Goal: Entertainment & Leisure: Consume media (video, audio)

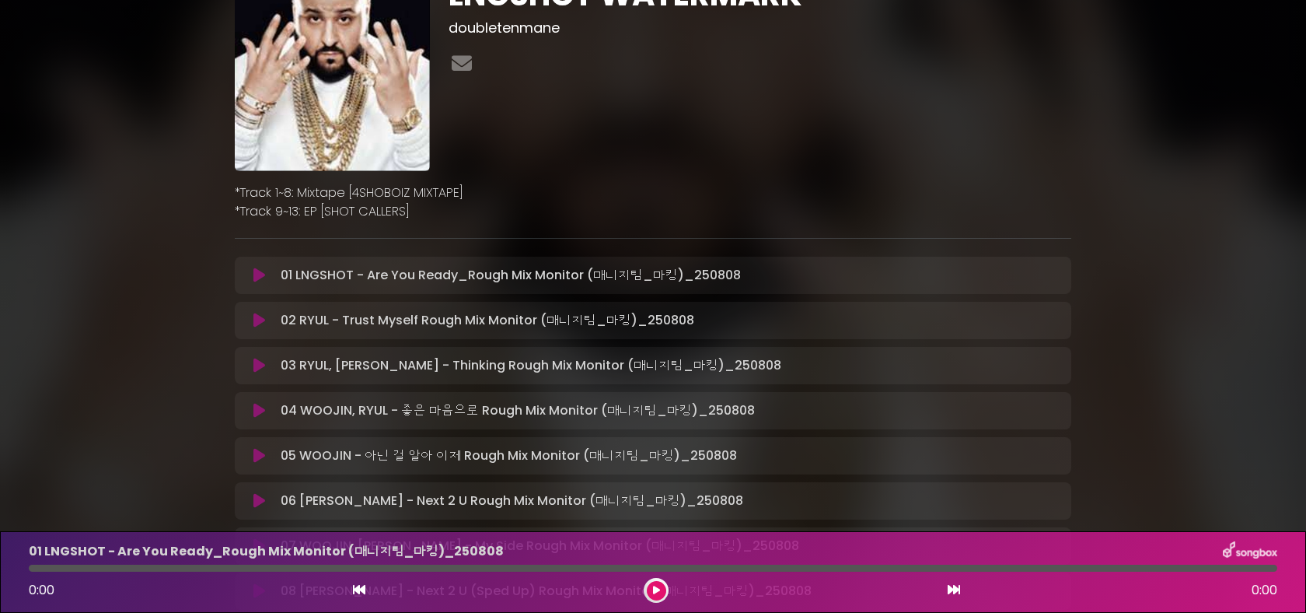
scroll to position [83, 0]
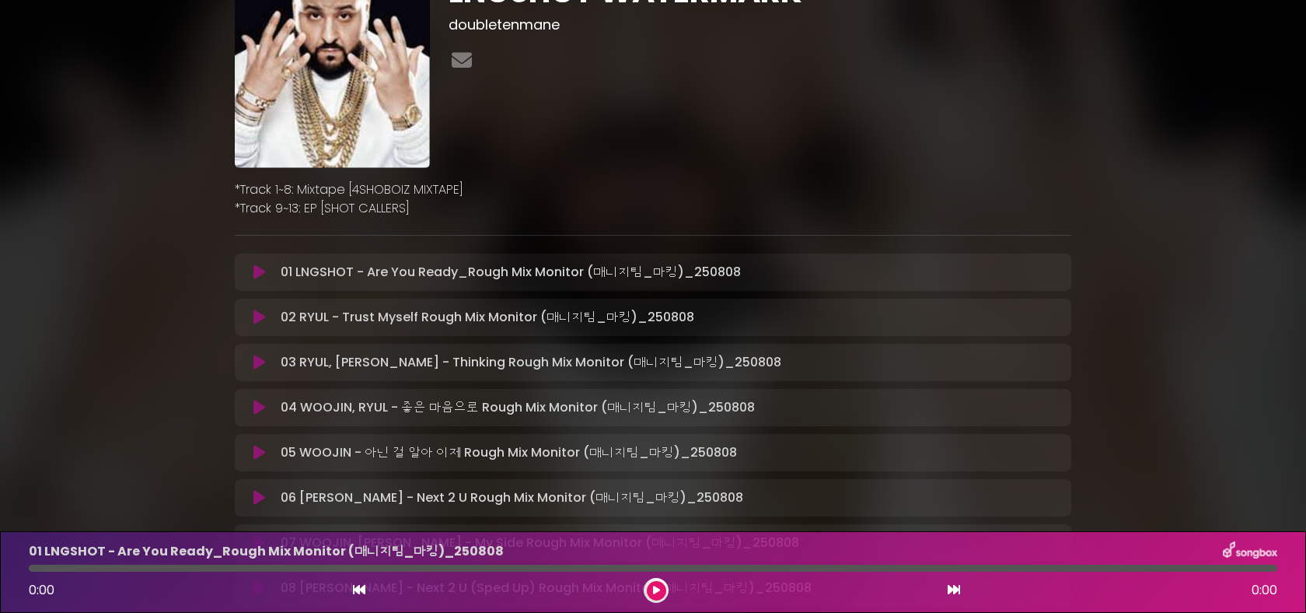
click at [869, 271] on div "01 LNGSHOT - Are You Ready_Rough Mix Monitor (매니지팀_마킹)_250808 Loading T…" at bounding box center [667, 272] width 787 height 19
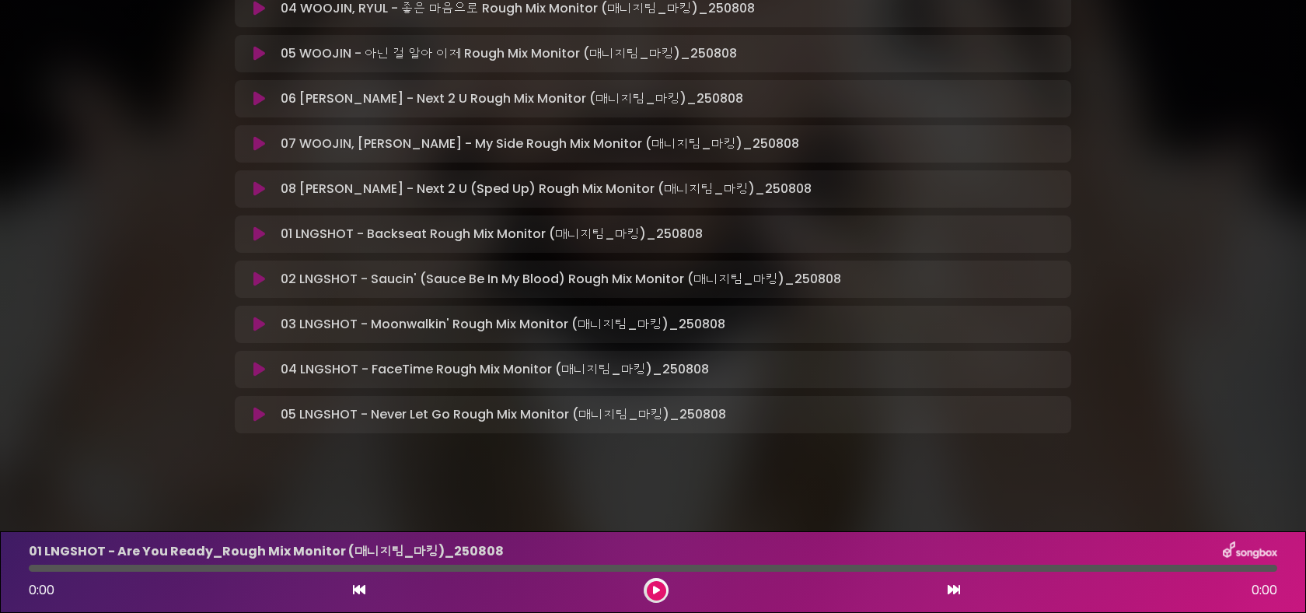
scroll to position [483, 0]
click at [263, 316] on icon at bounding box center [259, 324] width 12 height 16
click at [258, 319] on icon at bounding box center [259, 324] width 12 height 16
click at [660, 593] on button at bounding box center [656, 590] width 19 height 19
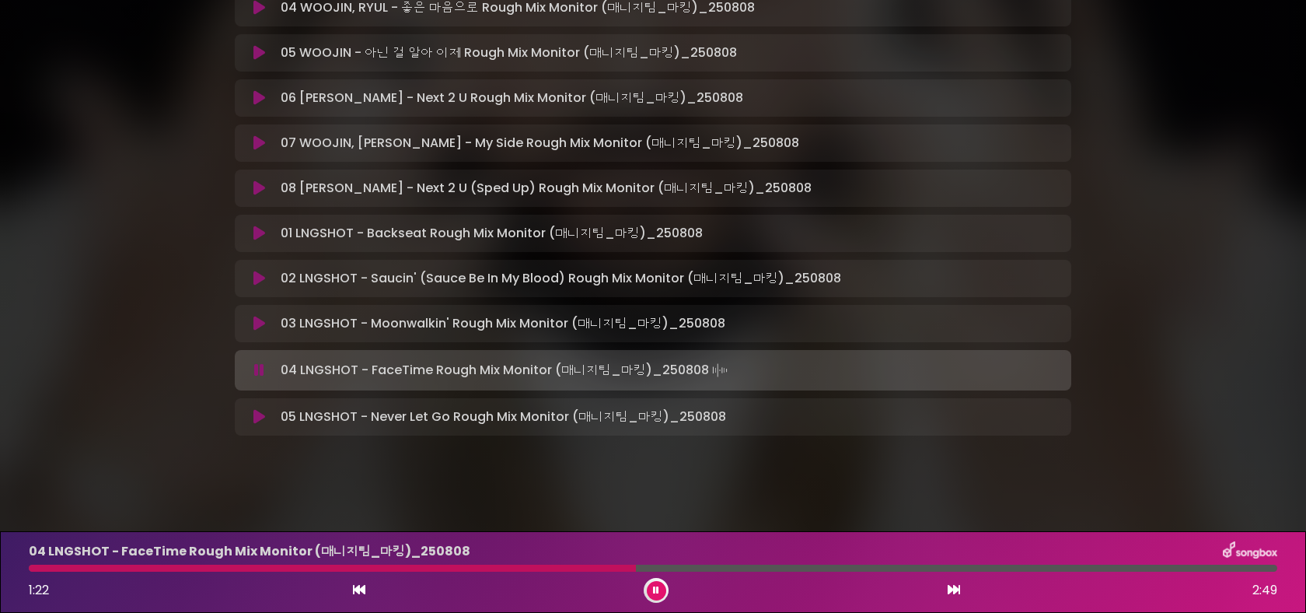
click at [262, 417] on icon at bounding box center [259, 417] width 12 height 16
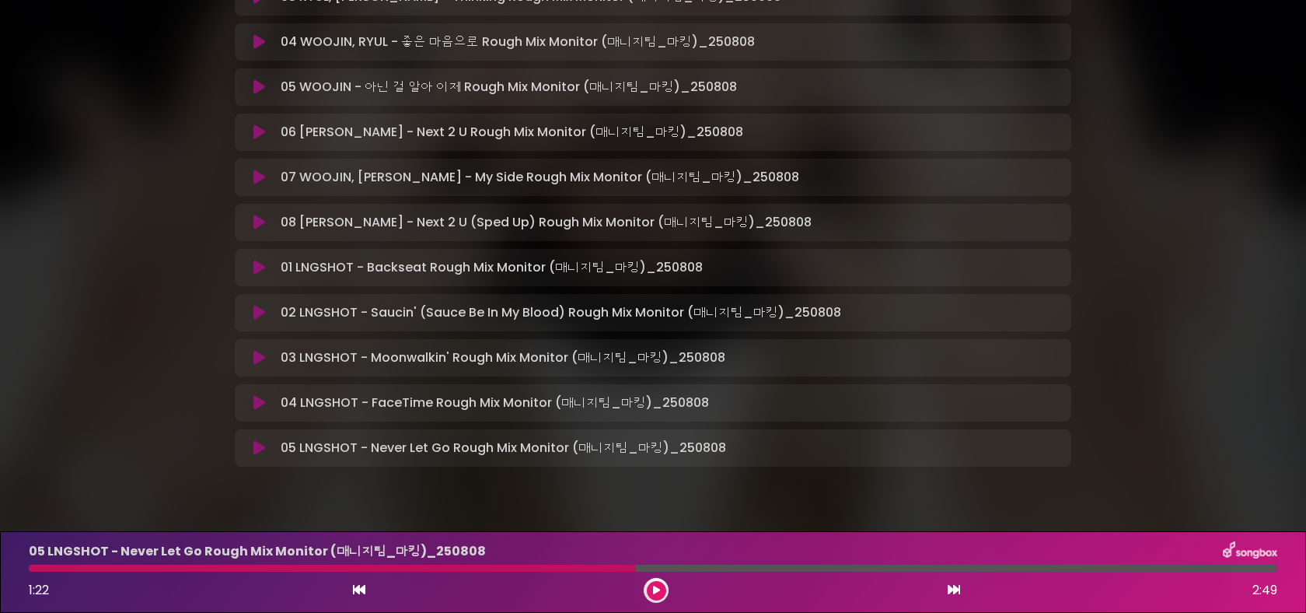
scroll to position [438, 0]
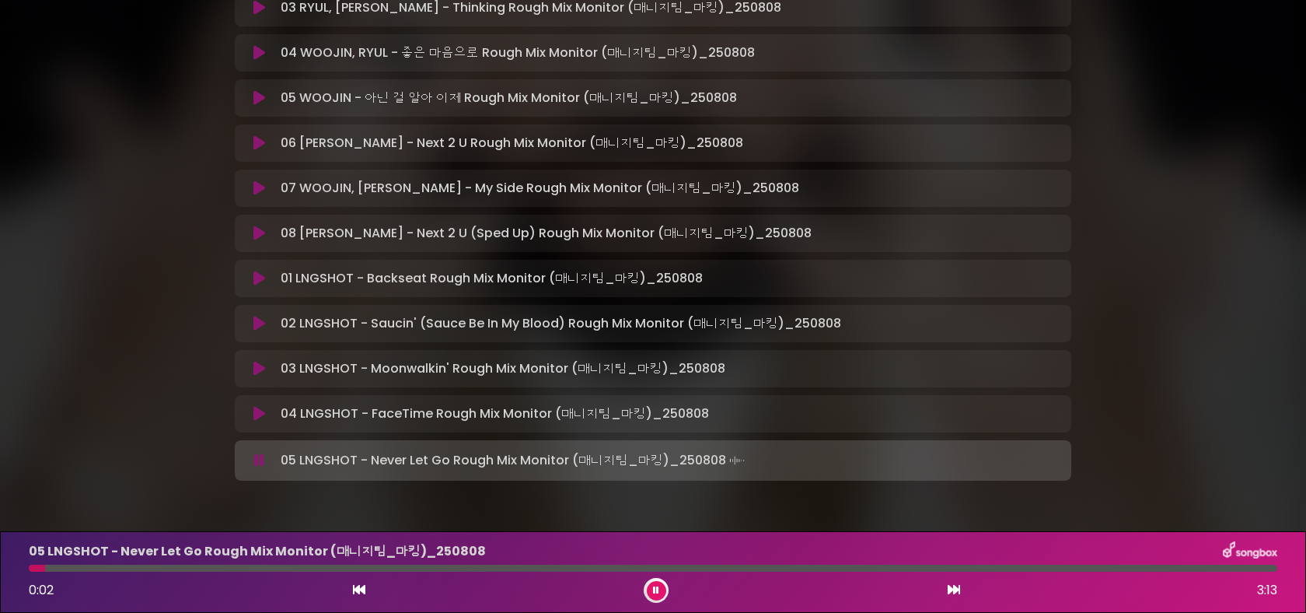
click at [256, 231] on icon at bounding box center [259, 233] width 12 height 16
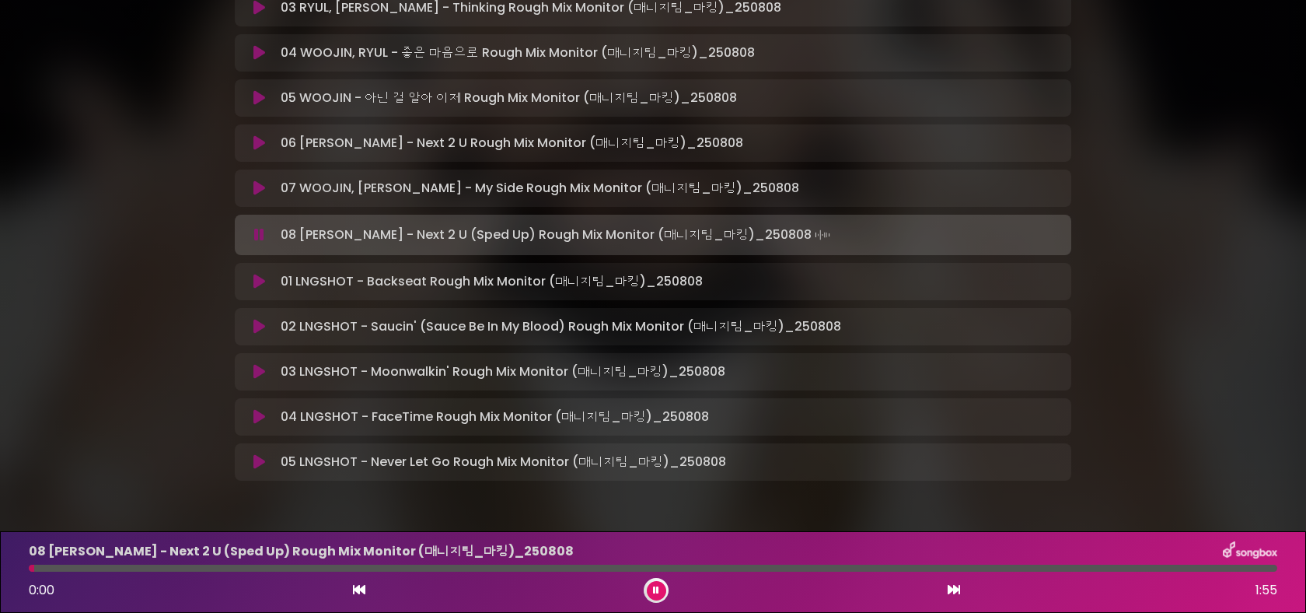
click at [126, 566] on div at bounding box center [653, 567] width 1248 height 7
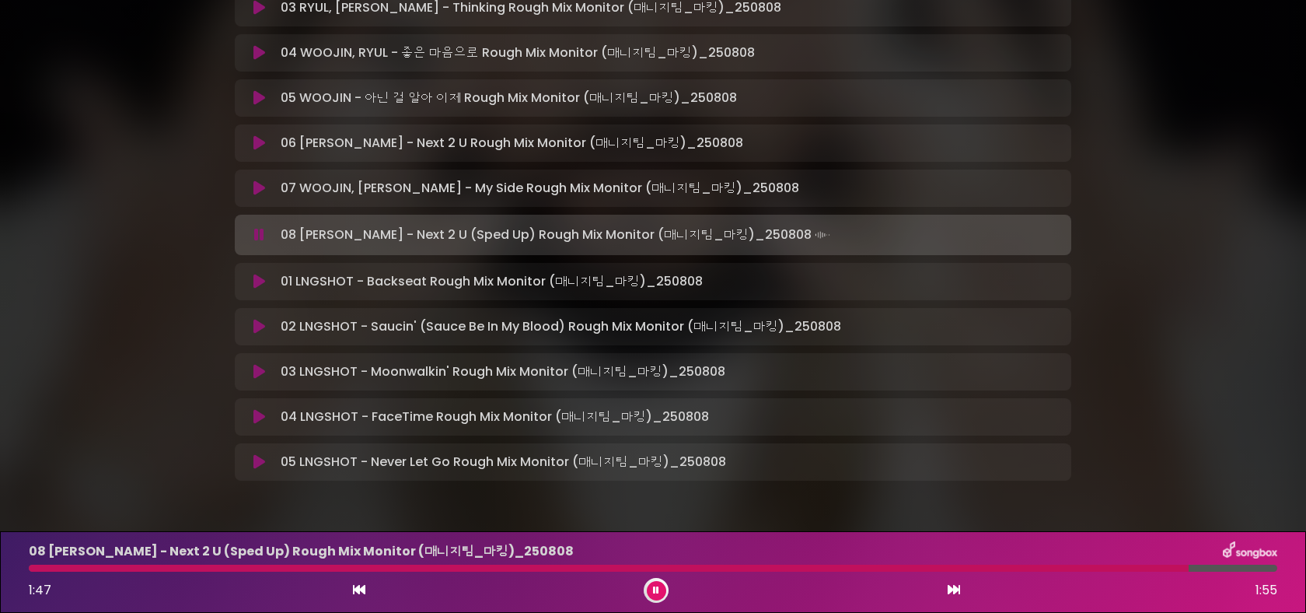
click at [260, 185] on icon at bounding box center [259, 188] width 12 height 16
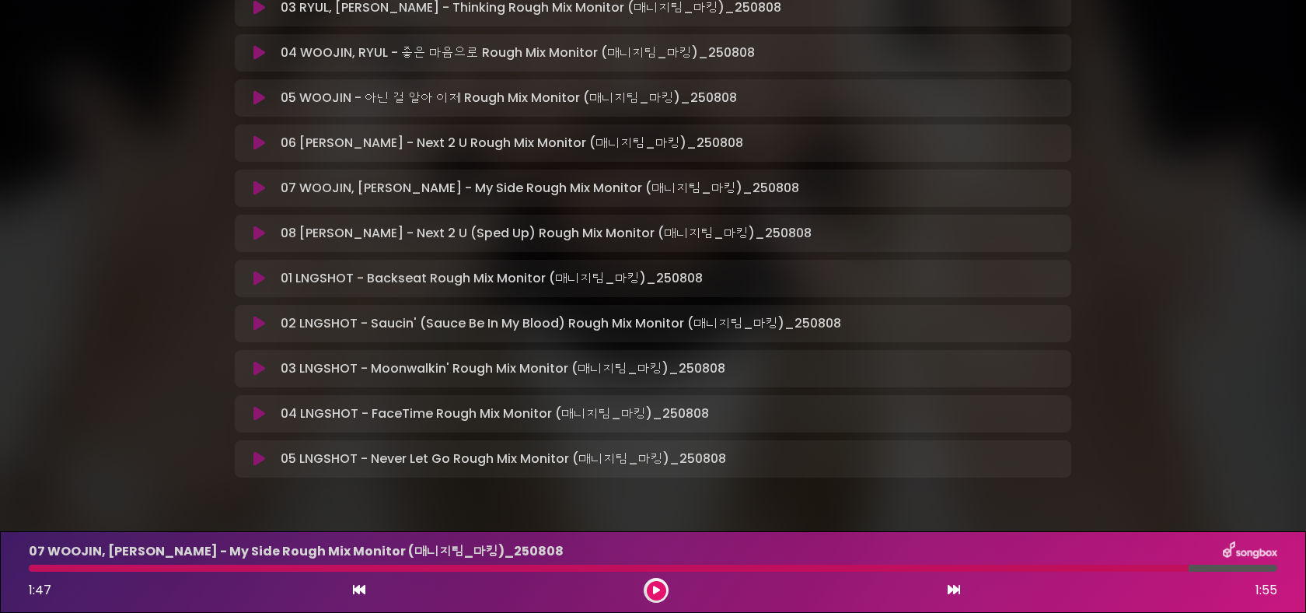
click at [261, 146] on icon at bounding box center [259, 143] width 12 height 16
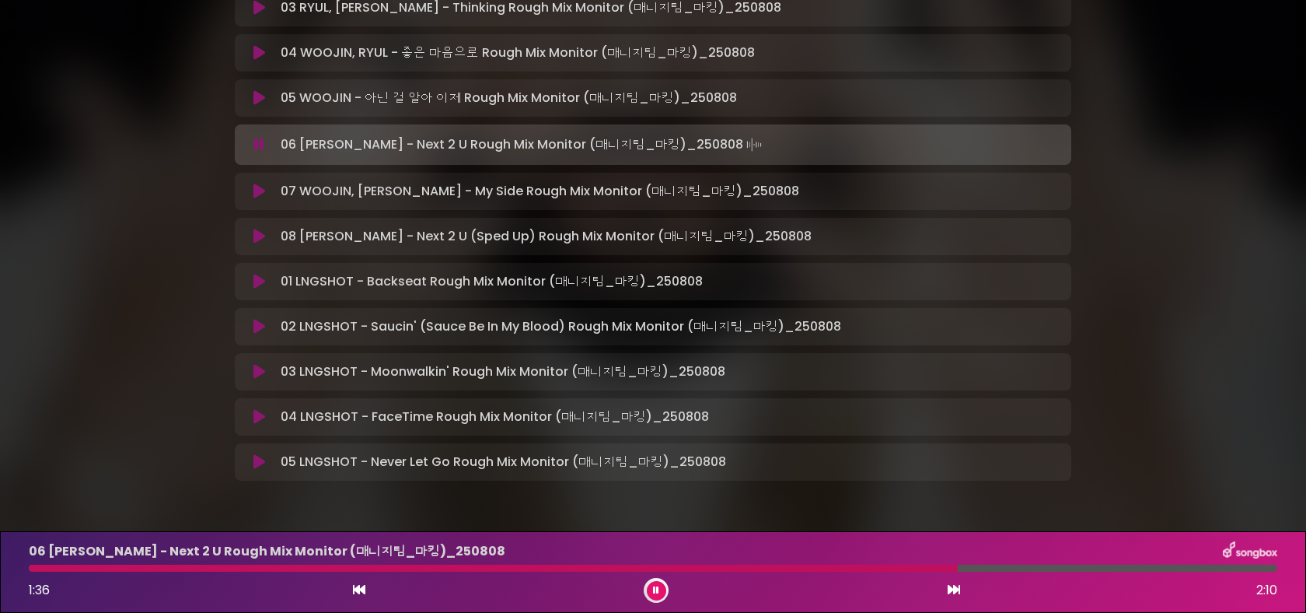
click at [263, 239] on icon at bounding box center [259, 237] width 12 height 16
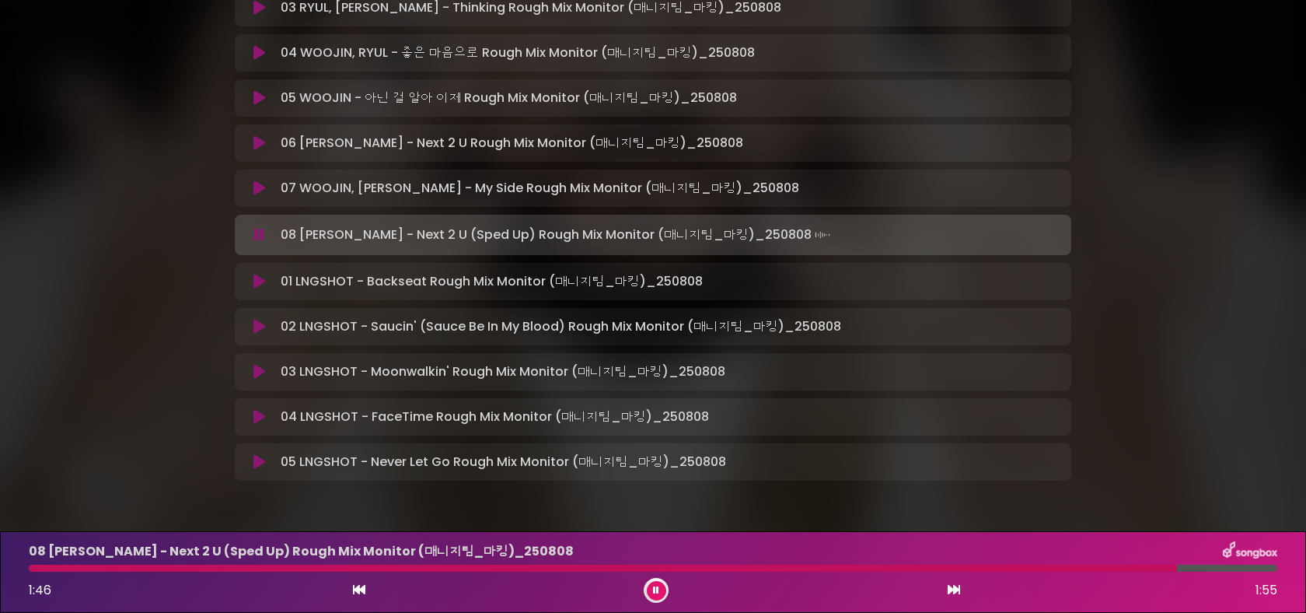
click at [257, 91] on icon at bounding box center [259, 98] width 12 height 16
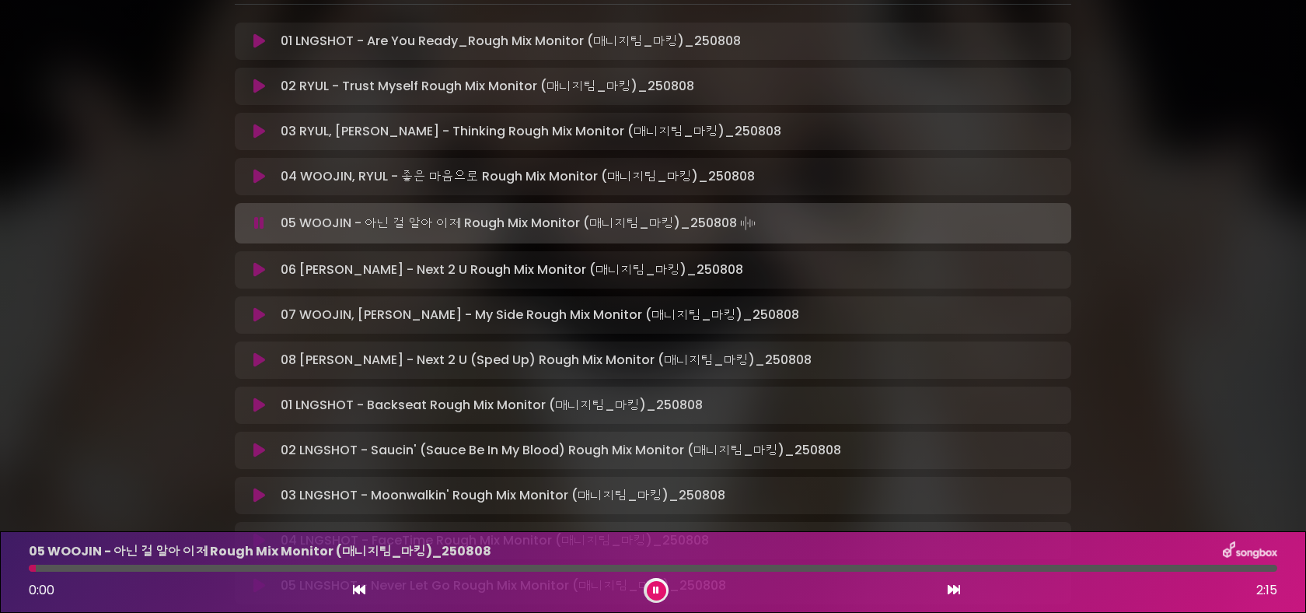
scroll to position [305, 0]
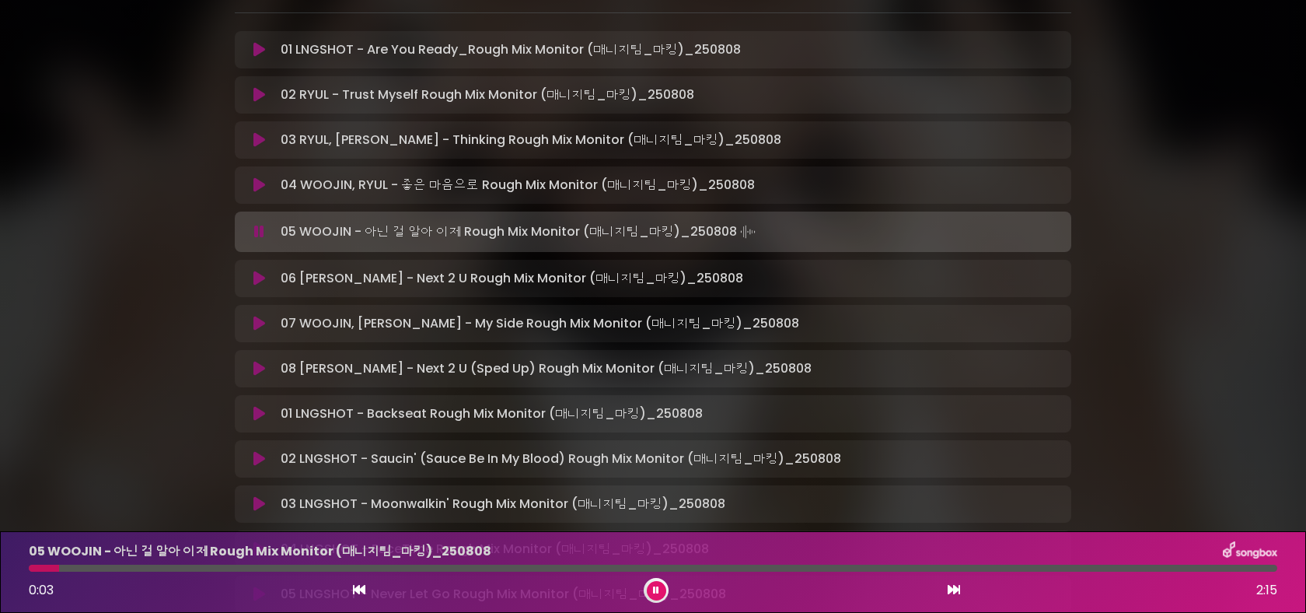
click at [263, 182] on icon at bounding box center [259, 185] width 12 height 16
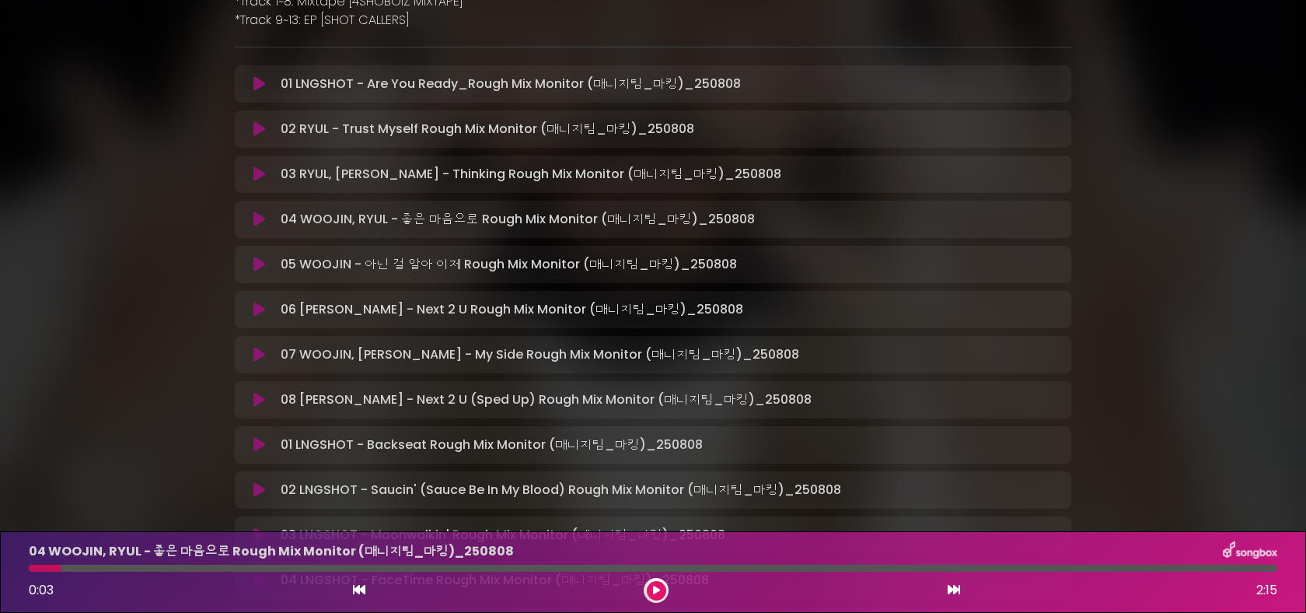
scroll to position [269, 0]
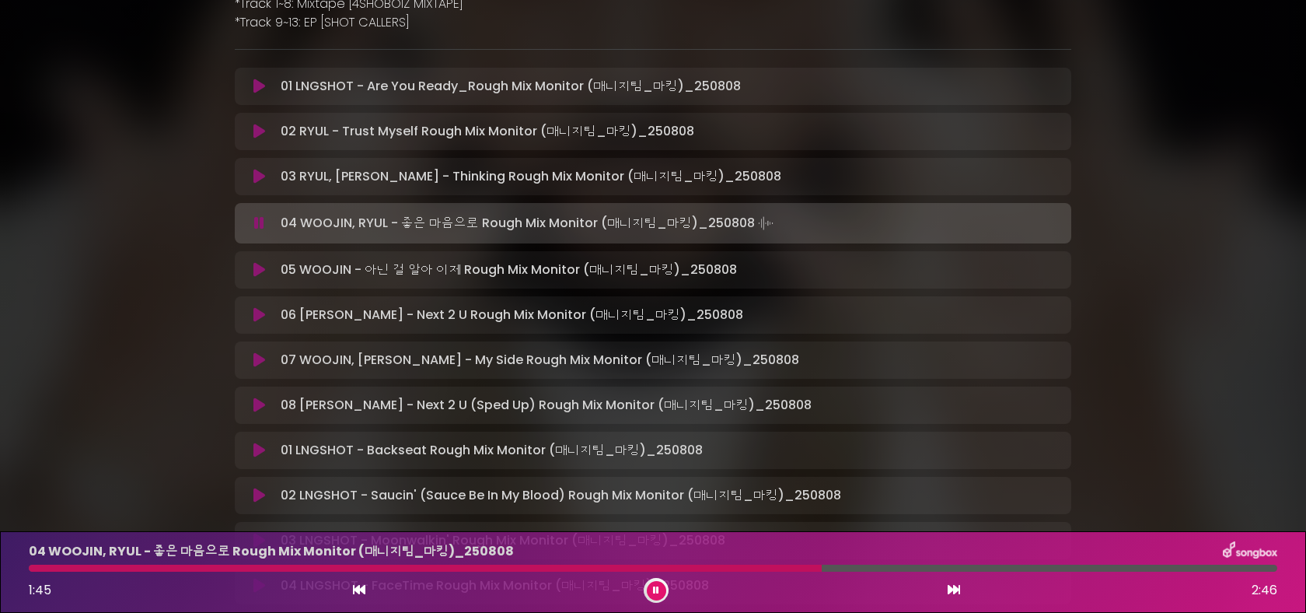
click at [262, 133] on icon at bounding box center [259, 132] width 12 height 16
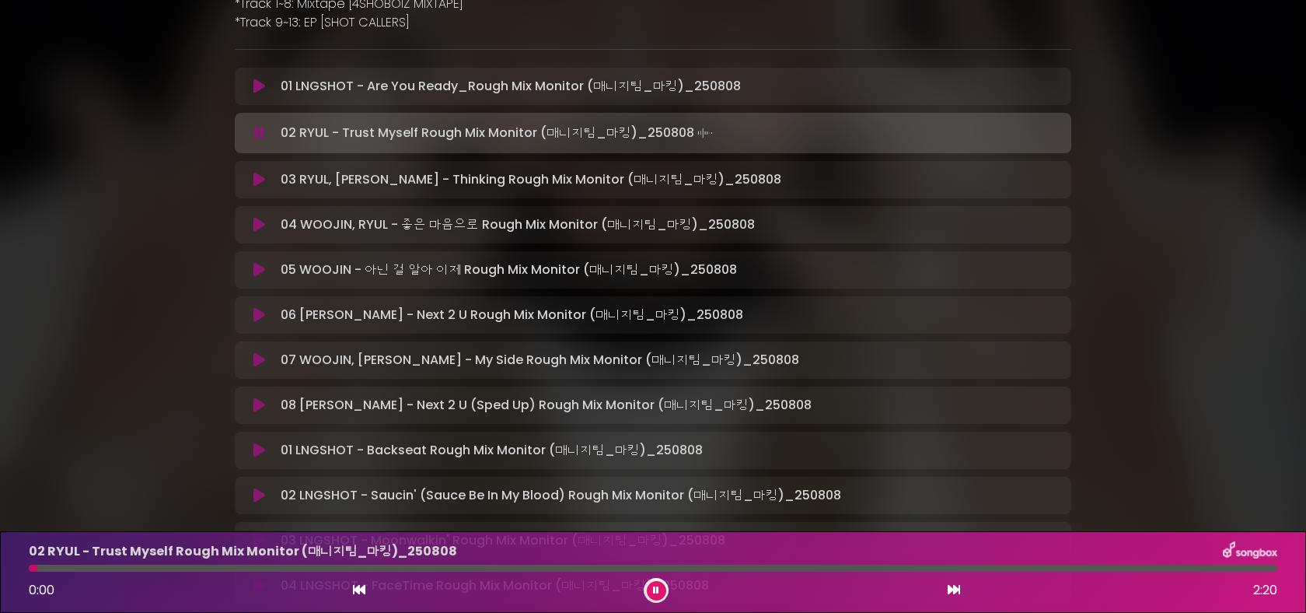
click at [260, 139] on icon at bounding box center [259, 133] width 10 height 16
